Goal: Navigation & Orientation: Find specific page/section

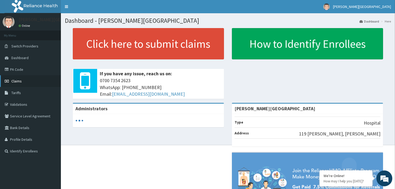
click at [12, 78] on link "Claims" at bounding box center [30, 81] width 61 height 12
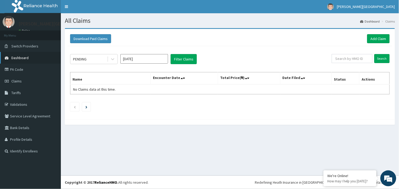
click at [15, 59] on span "Dashboard" at bounding box center [19, 57] width 17 height 5
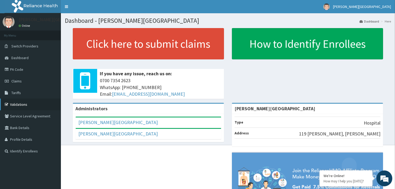
click at [21, 104] on link "Validations" at bounding box center [30, 104] width 61 height 12
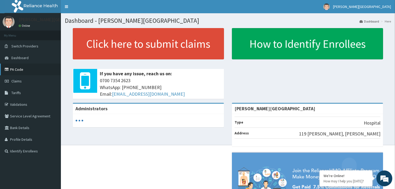
click at [16, 70] on link "PA Code" at bounding box center [30, 70] width 61 height 12
